Goal: Book appointment/travel/reservation

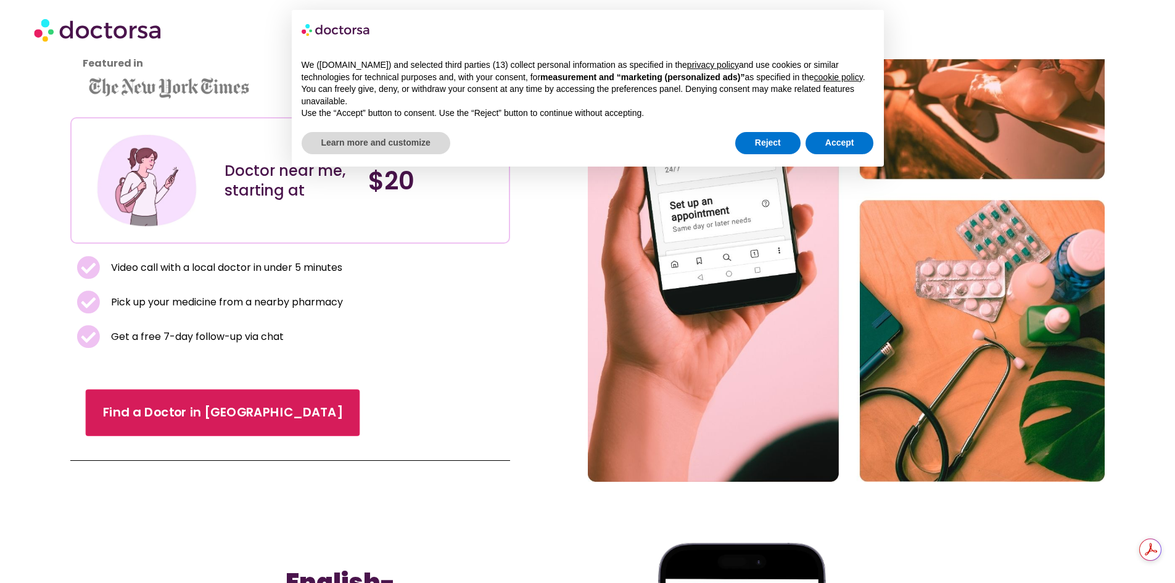
click at [177, 411] on span "Find a Doctor in [GEOGRAPHIC_DATA]" at bounding box center [223, 413] width 240 height 18
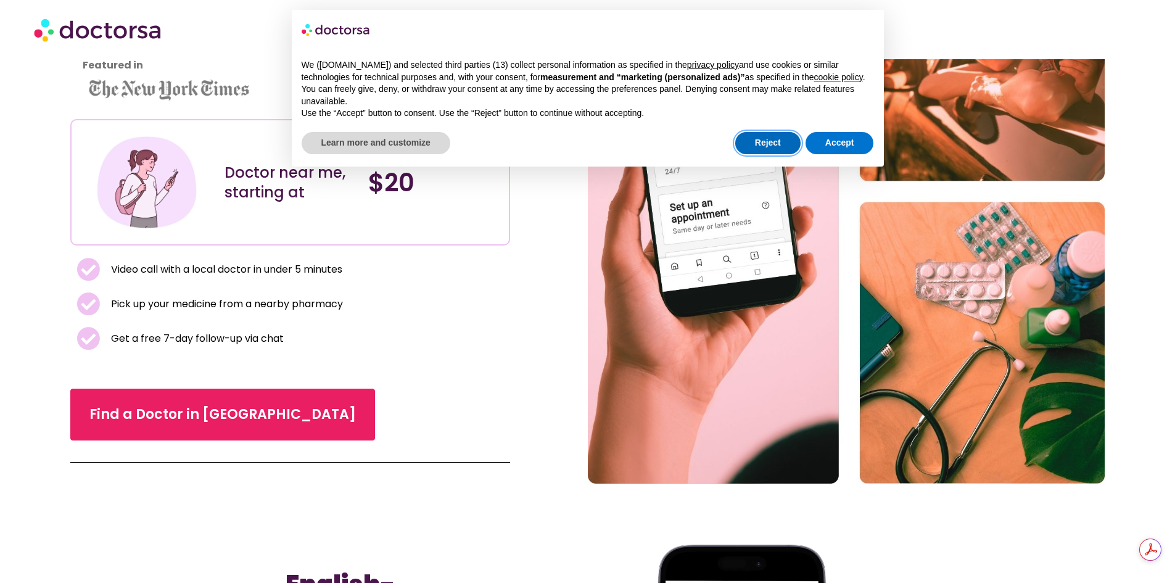
click at [774, 142] on button "Reject" at bounding box center [767, 143] width 65 height 22
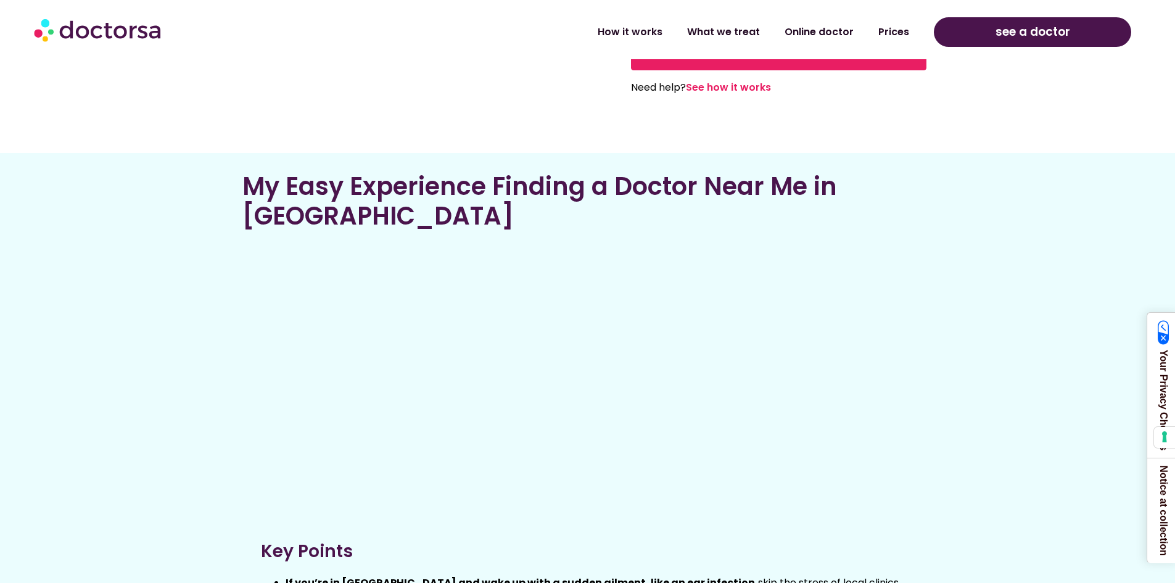
scroll to position [1849, 0]
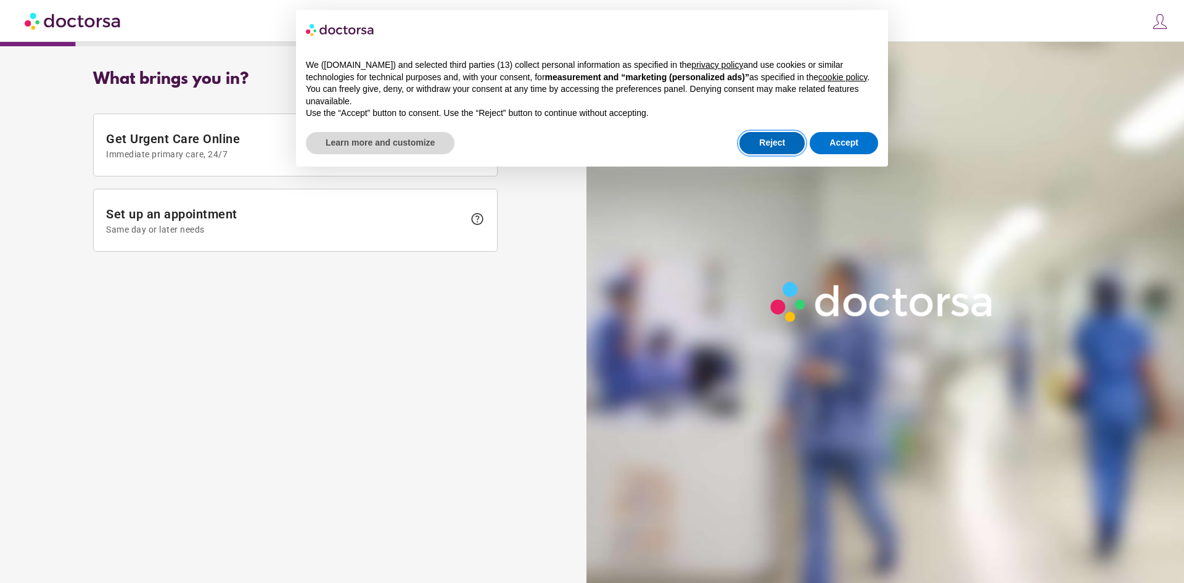
click at [779, 147] on button "Reject" at bounding box center [772, 143] width 65 height 22
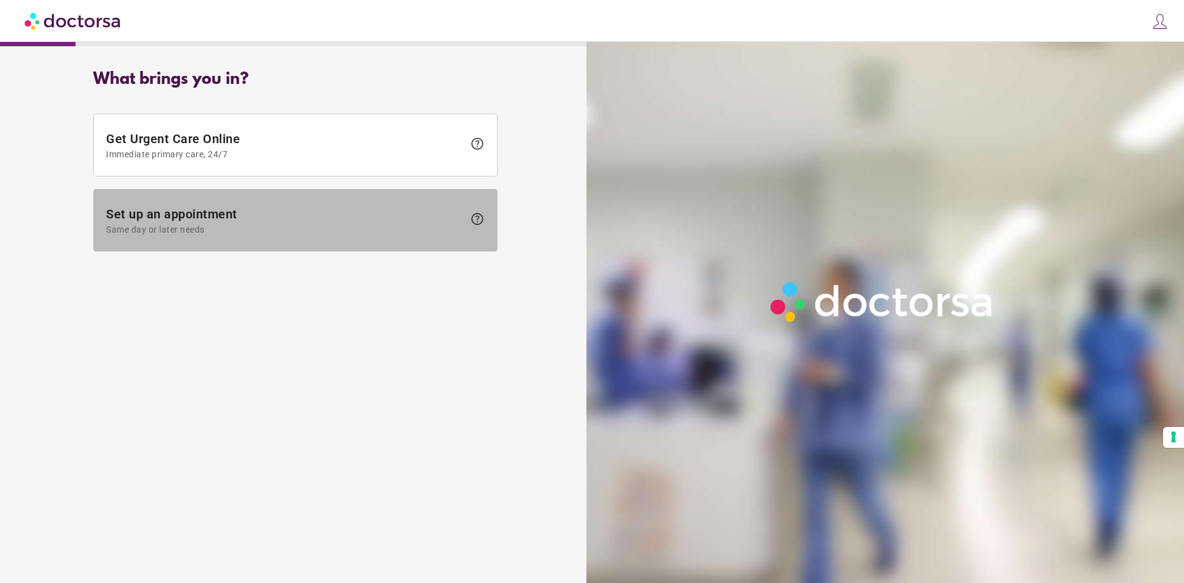
click at [439, 218] on span "Set up an appointment Same day or later needs" at bounding box center [285, 221] width 358 height 28
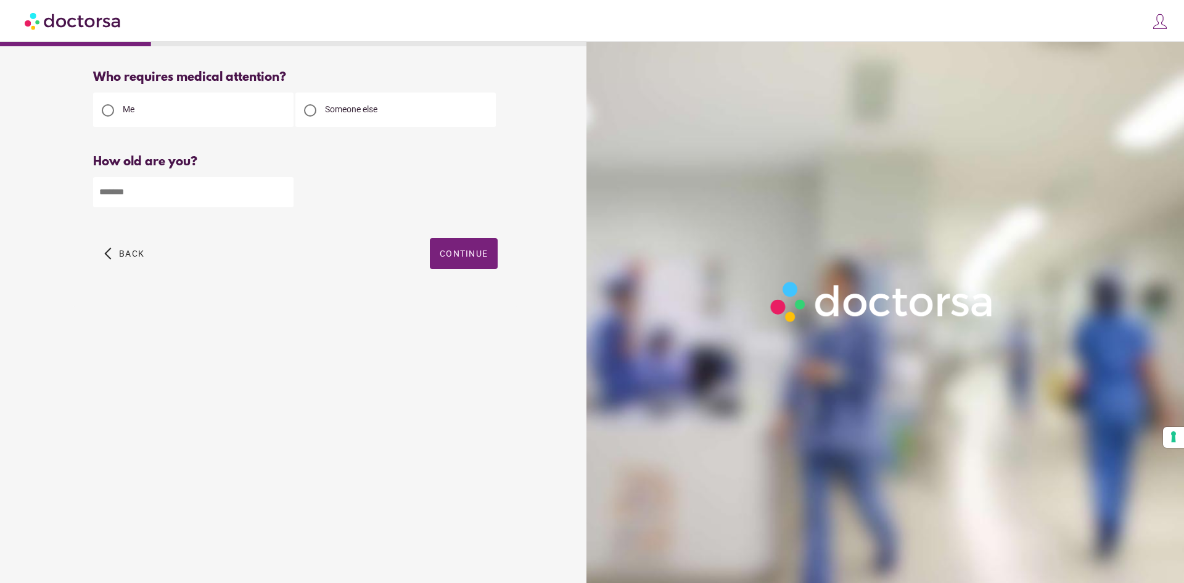
click at [167, 186] on input "number" at bounding box center [193, 192] width 200 height 30
type input "**"
click at [464, 258] on span "Continue" at bounding box center [464, 254] width 48 height 10
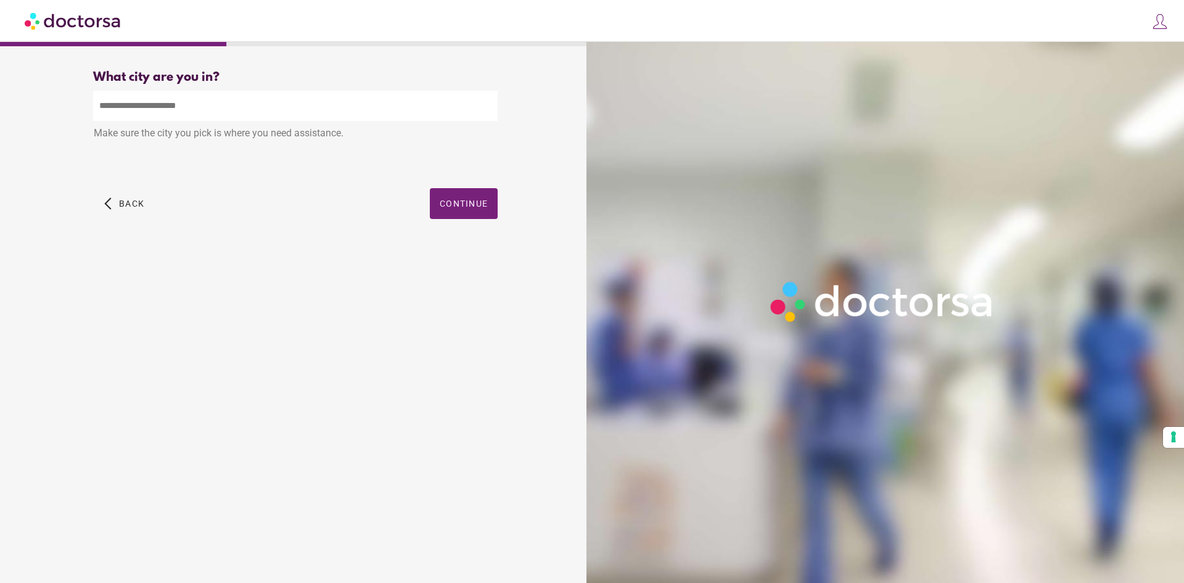
click at [132, 102] on input "text" at bounding box center [295, 106] width 405 height 30
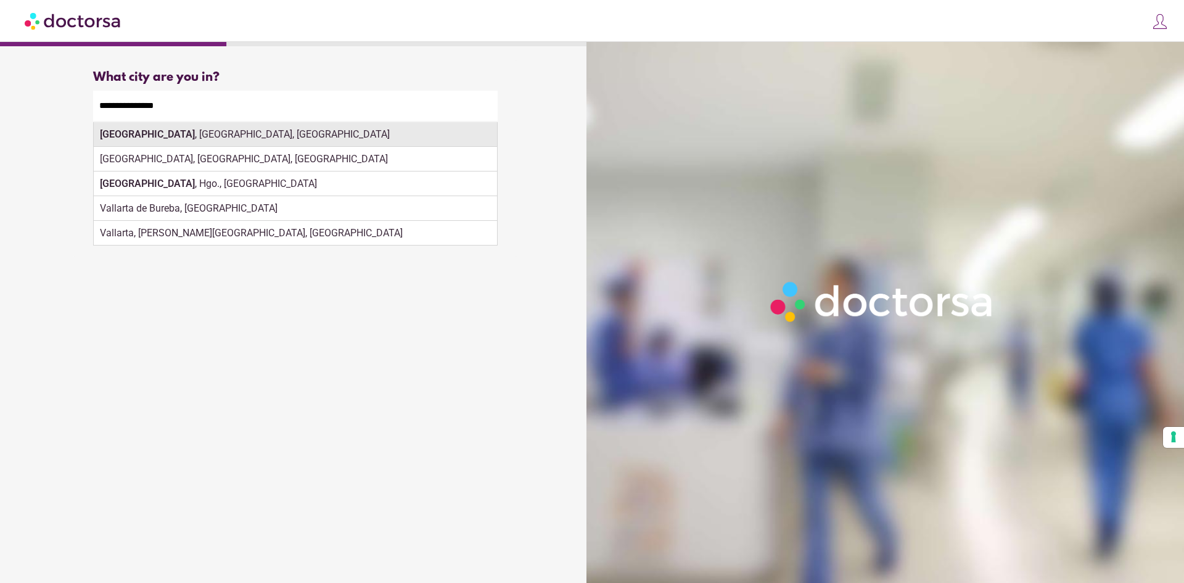
click at [173, 137] on div "[GEOGRAPHIC_DATA] , [GEOGRAPHIC_DATA], [GEOGRAPHIC_DATA]" at bounding box center [295, 134] width 403 height 25
type input "**********"
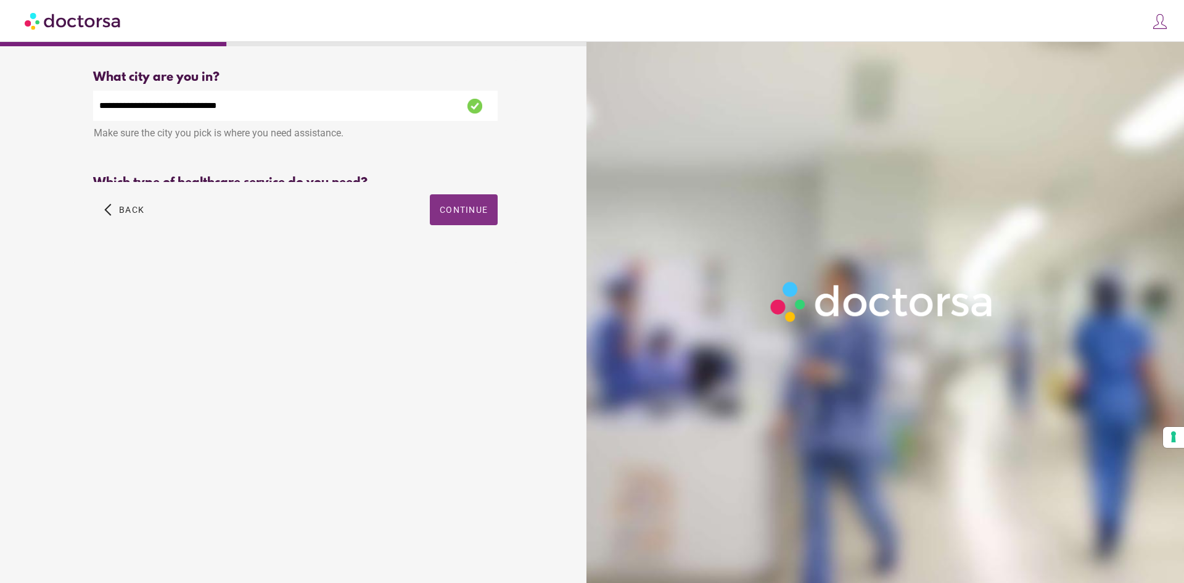
click at [465, 205] on div "Primary Care Psychiatry" at bounding box center [295, 211] width 405 height 30
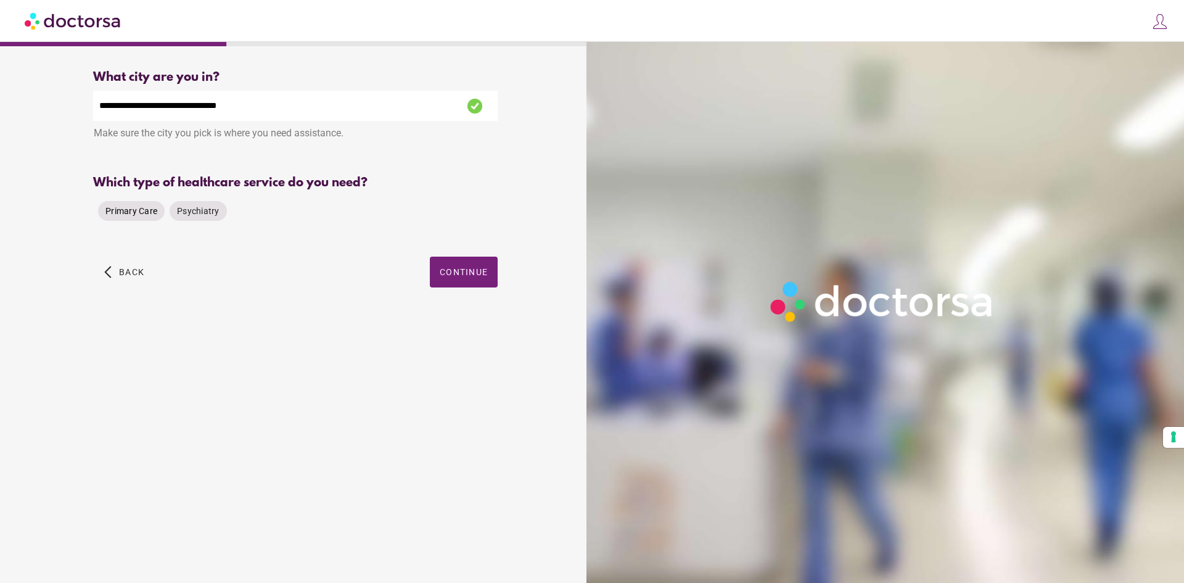
click at [142, 215] on span "Primary Care" at bounding box center [131, 211] width 52 height 10
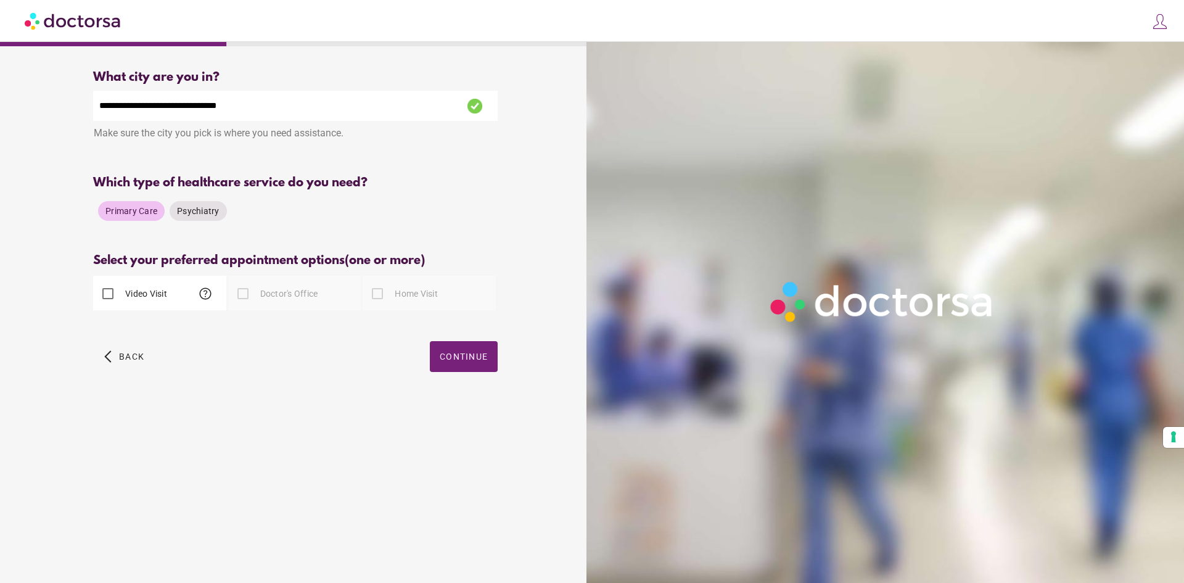
click at [246, 297] on div at bounding box center [243, 293] width 25 height 25
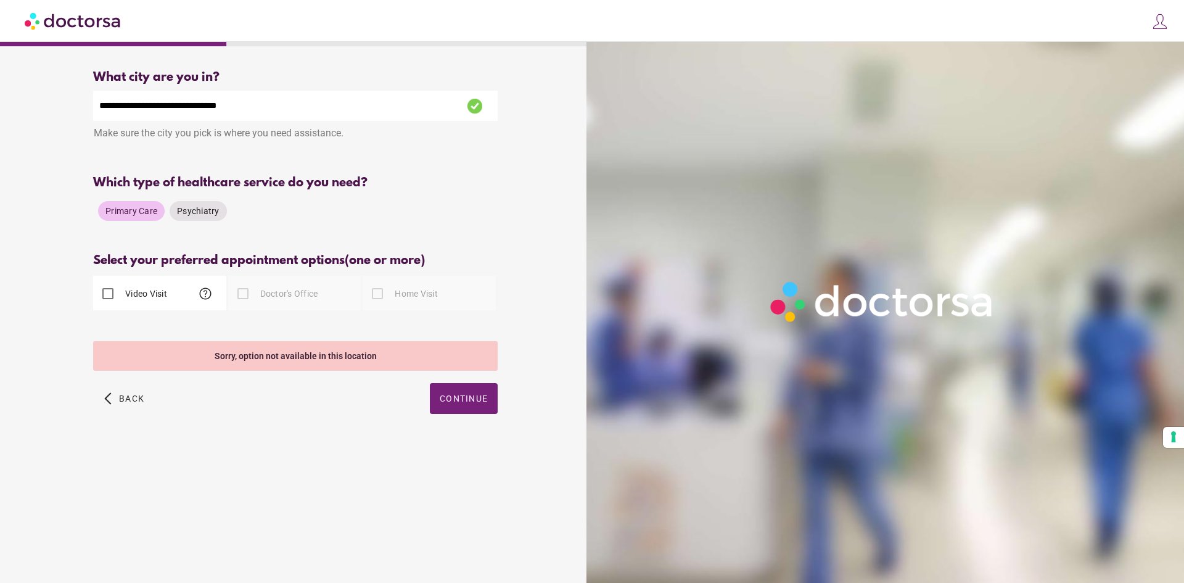
click at [239, 297] on div at bounding box center [243, 293] width 25 height 25
click at [242, 298] on div at bounding box center [243, 293] width 25 height 25
click at [329, 249] on div "**********" at bounding box center [295, 255] width 444 height 391
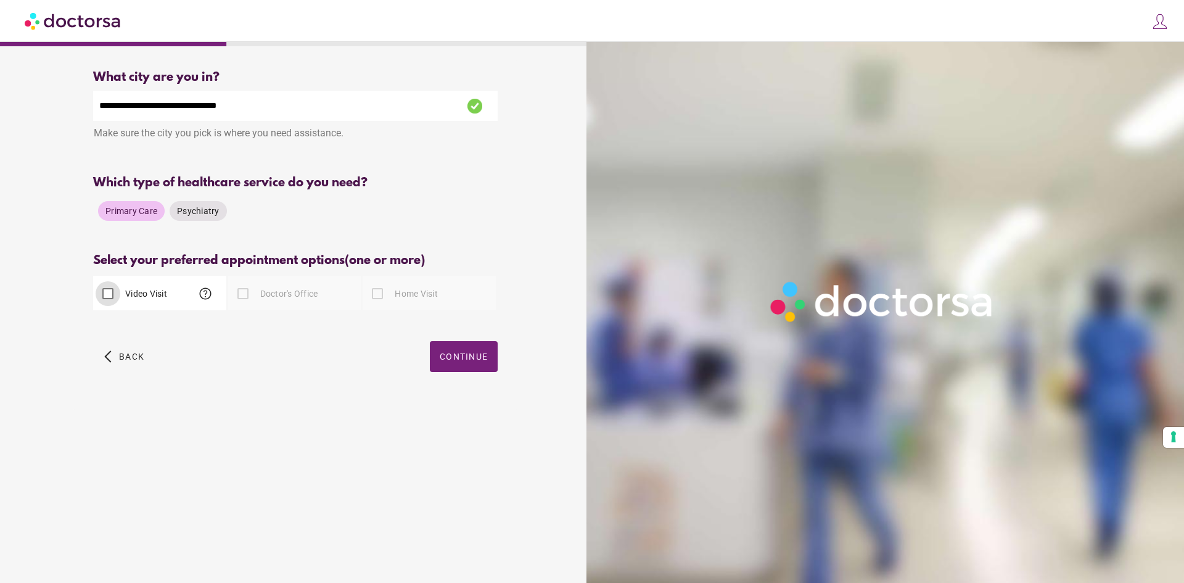
click at [246, 297] on div at bounding box center [243, 293] width 25 height 25
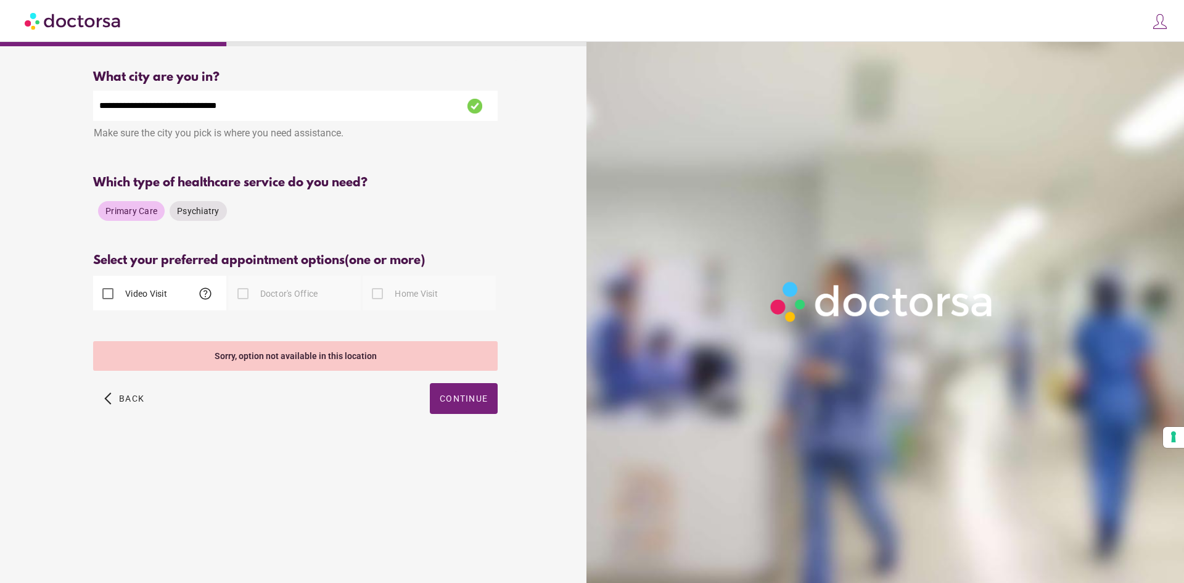
click at [382, 295] on div at bounding box center [377, 293] width 25 height 25
click at [239, 295] on div at bounding box center [243, 293] width 25 height 25
click at [240, 295] on div at bounding box center [243, 293] width 25 height 25
click at [128, 211] on span "Primary Care" at bounding box center [131, 211] width 52 height 10
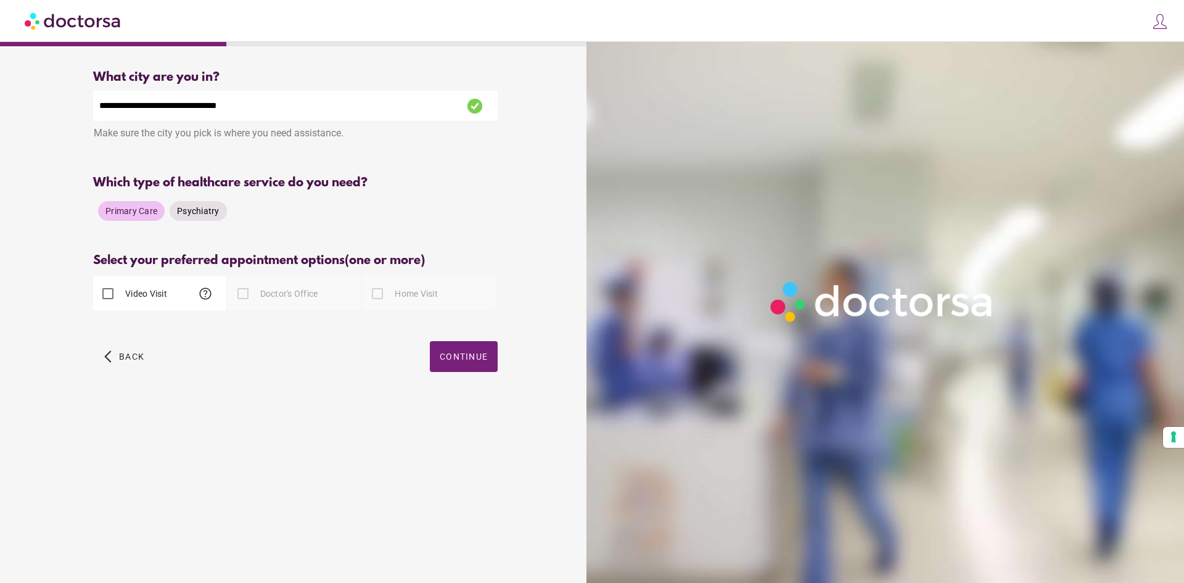
click at [197, 212] on span "Psychiatry" at bounding box center [198, 211] width 43 height 10
click at [125, 212] on span "Primary Care" at bounding box center [131, 211] width 52 height 10
